Goal: Book appointment/travel/reservation

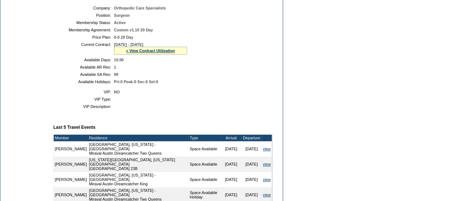
scroll to position [161, 0]
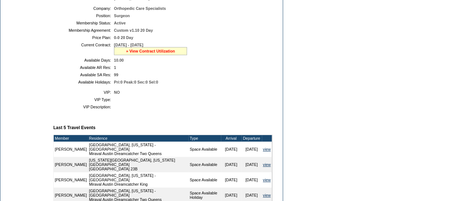
click at [144, 53] on link "» View Contract Utilization" at bounding box center [150, 51] width 49 height 4
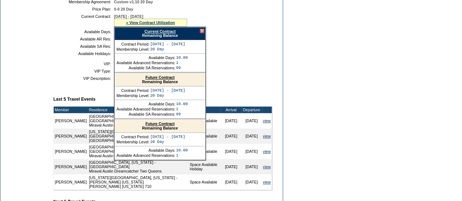
scroll to position [190, 0]
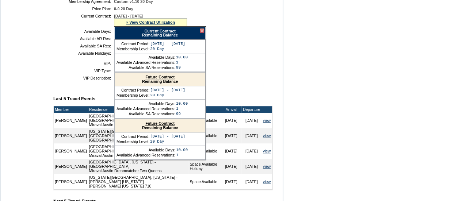
click at [202, 33] on div at bounding box center [202, 30] width 4 height 4
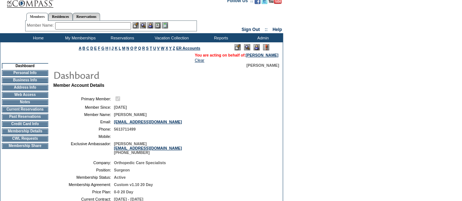
scroll to position [0, 0]
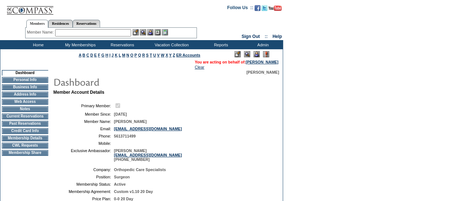
click at [11, 149] on td "CWL Requests" at bounding box center [25, 146] width 46 height 6
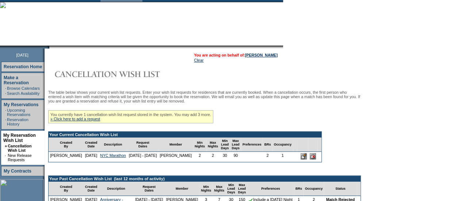
scroll to position [36, 0]
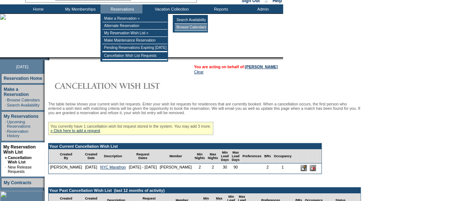
click at [187, 24] on td "Browse Calendars" at bounding box center [190, 27] width 32 height 7
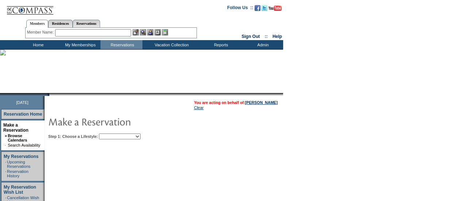
scroll to position [48, 0]
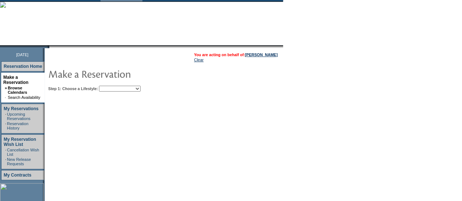
click at [141, 89] on select "Beach Leisure Metropolitan Mountain OIAL for Adventure OIAL for Couples OIAL fo…" at bounding box center [120, 89] width 42 height 6
select select "Metropolitan"
click at [111, 86] on select "Beach Leisure Metropolitan Mountain OIAL for Adventure OIAL for Couples OIAL fo…" at bounding box center [120, 89] width 42 height 6
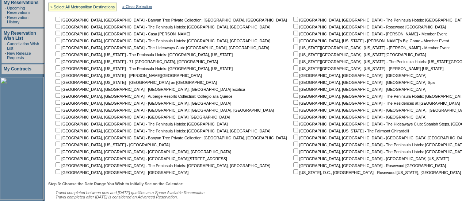
scroll to position [154, 0]
click at [293, 66] on input "checkbox" at bounding box center [295, 67] width 5 height 5
checkbox input "true"
click at [293, 53] on input "checkbox" at bounding box center [295, 53] width 5 height 5
checkbox input "true"
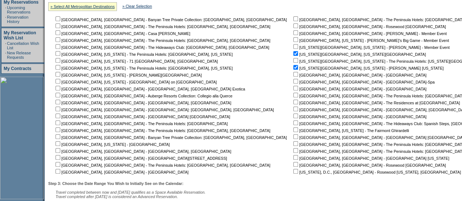
scroll to position [217, 0]
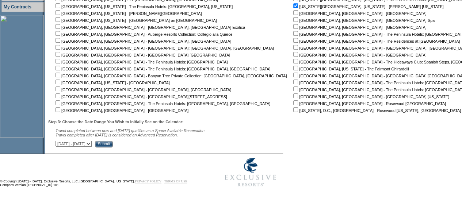
click at [113, 143] on input "Submit" at bounding box center [104, 144] width 18 height 7
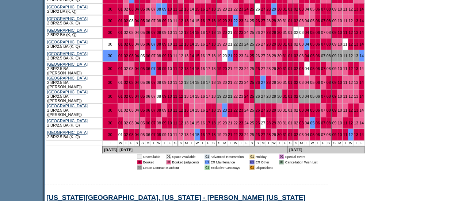
scroll to position [468, 0]
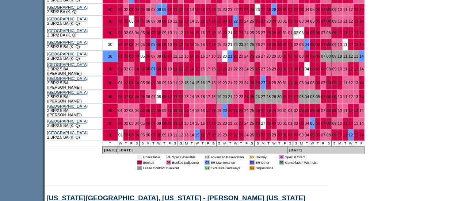
click at [293, 35] on link "02" at bounding box center [295, 33] width 4 height 4
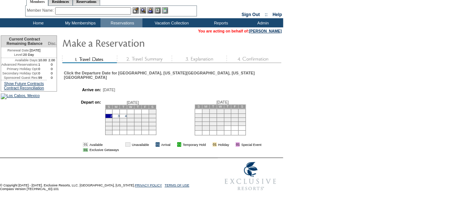
scroll to position [69, 0]
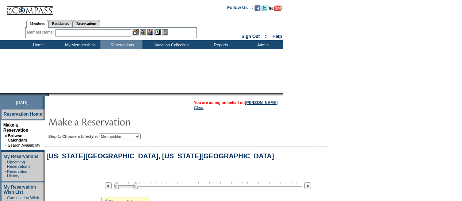
select select "Metropolitan"
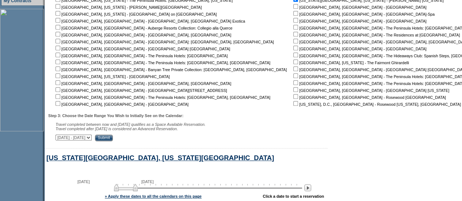
scroll to position [181, 0]
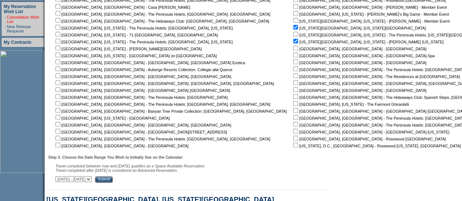
click at [26, 15] on link "Cancellation Wish List" at bounding box center [23, 19] width 32 height 9
